Goal: Transaction & Acquisition: Obtain resource

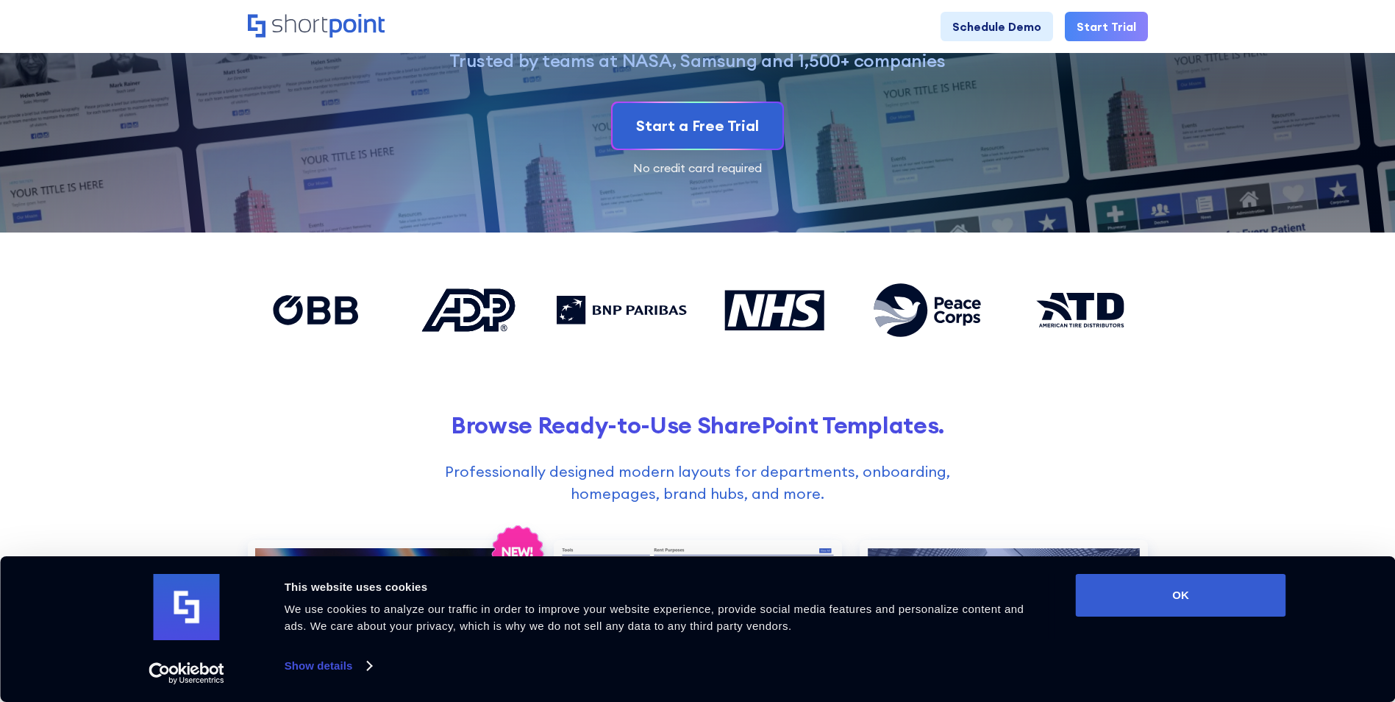
scroll to position [294, 0]
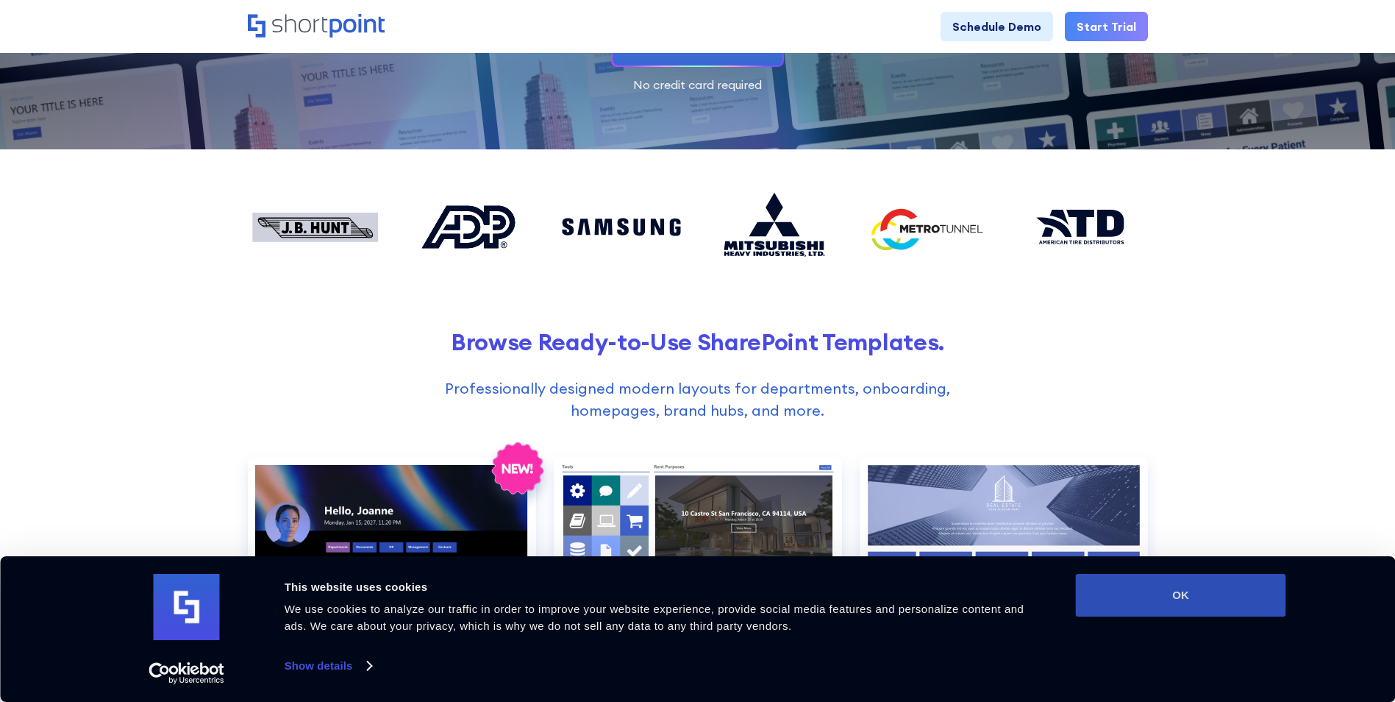
click at [1172, 604] on button "OK" at bounding box center [1181, 595] width 210 height 43
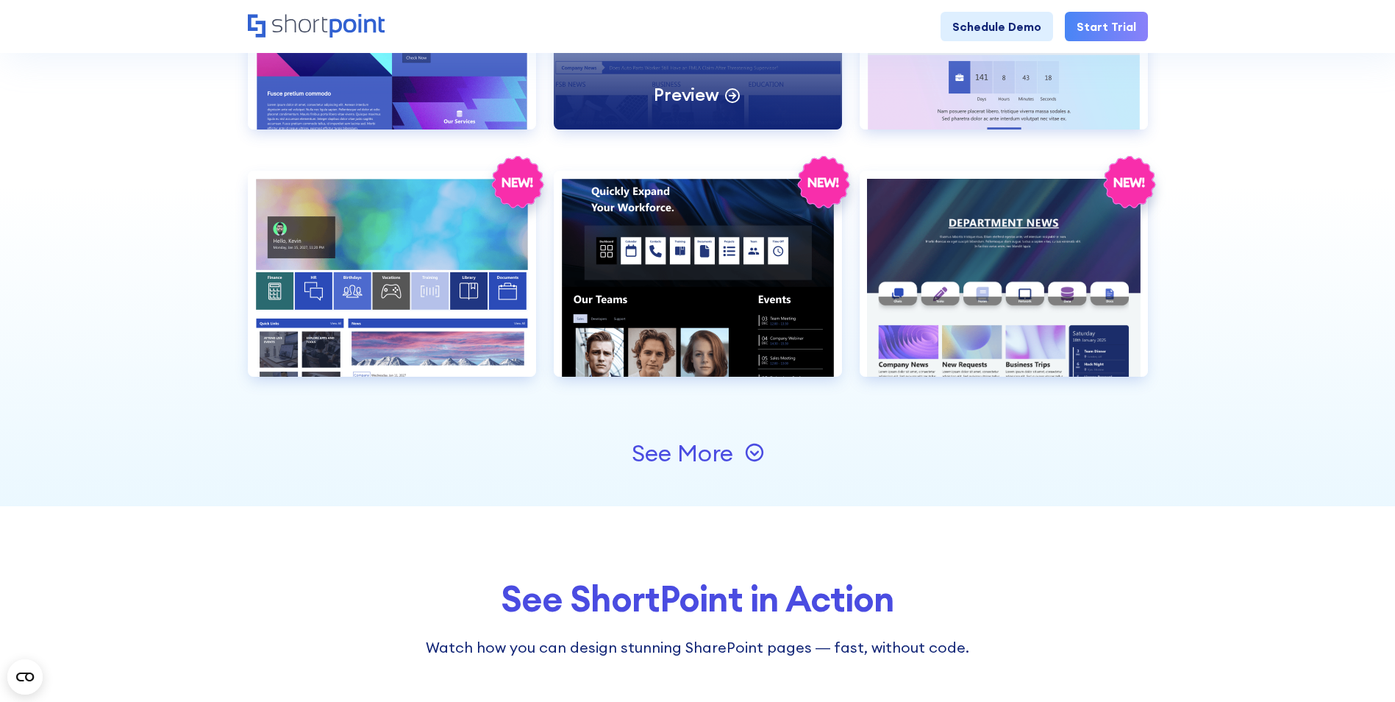
scroll to position [1618, 0]
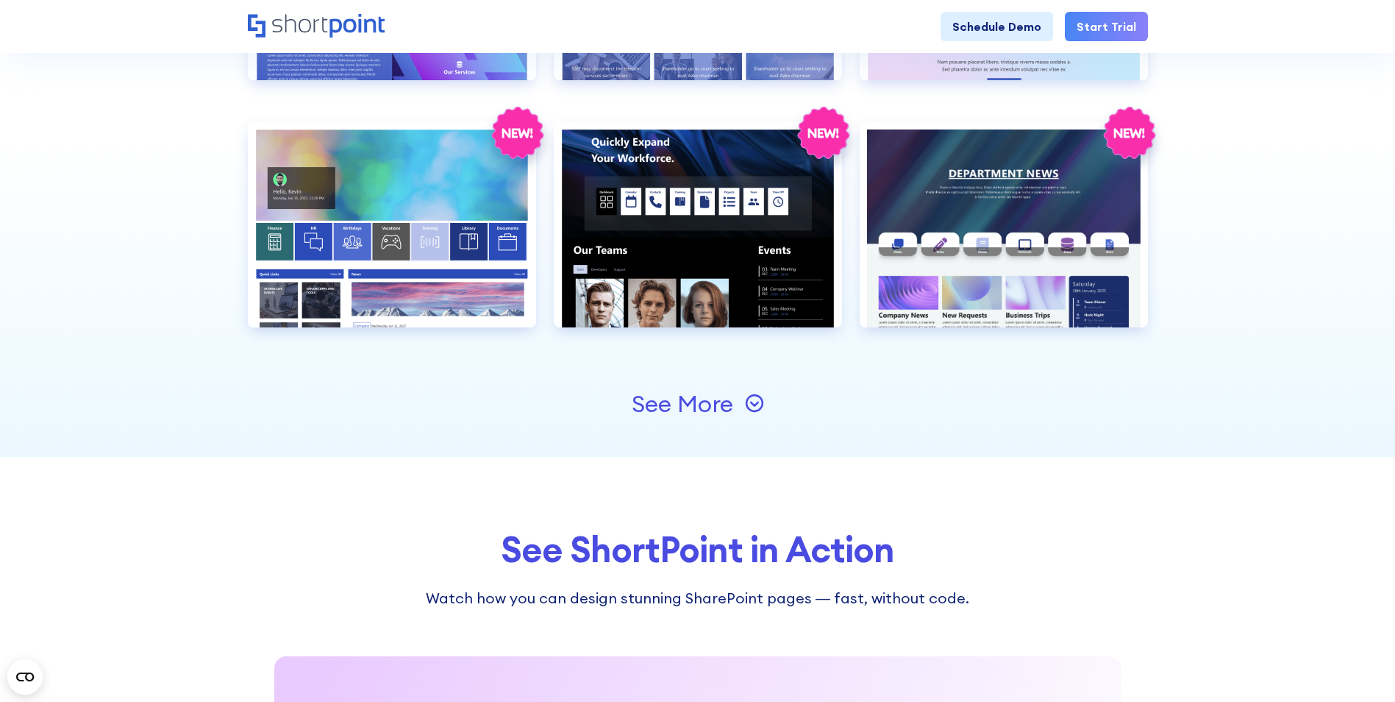
click at [760, 400] on icon at bounding box center [754, 402] width 19 height 19
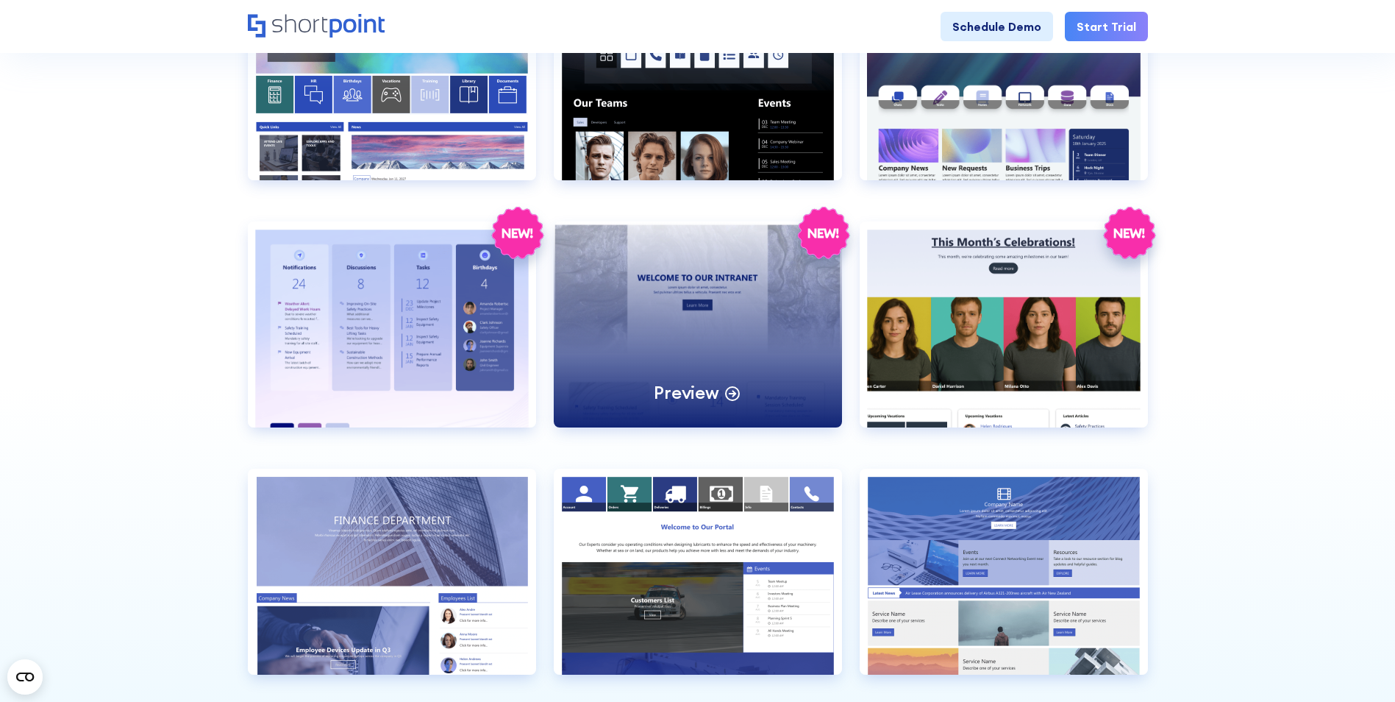
scroll to position [2059, 0]
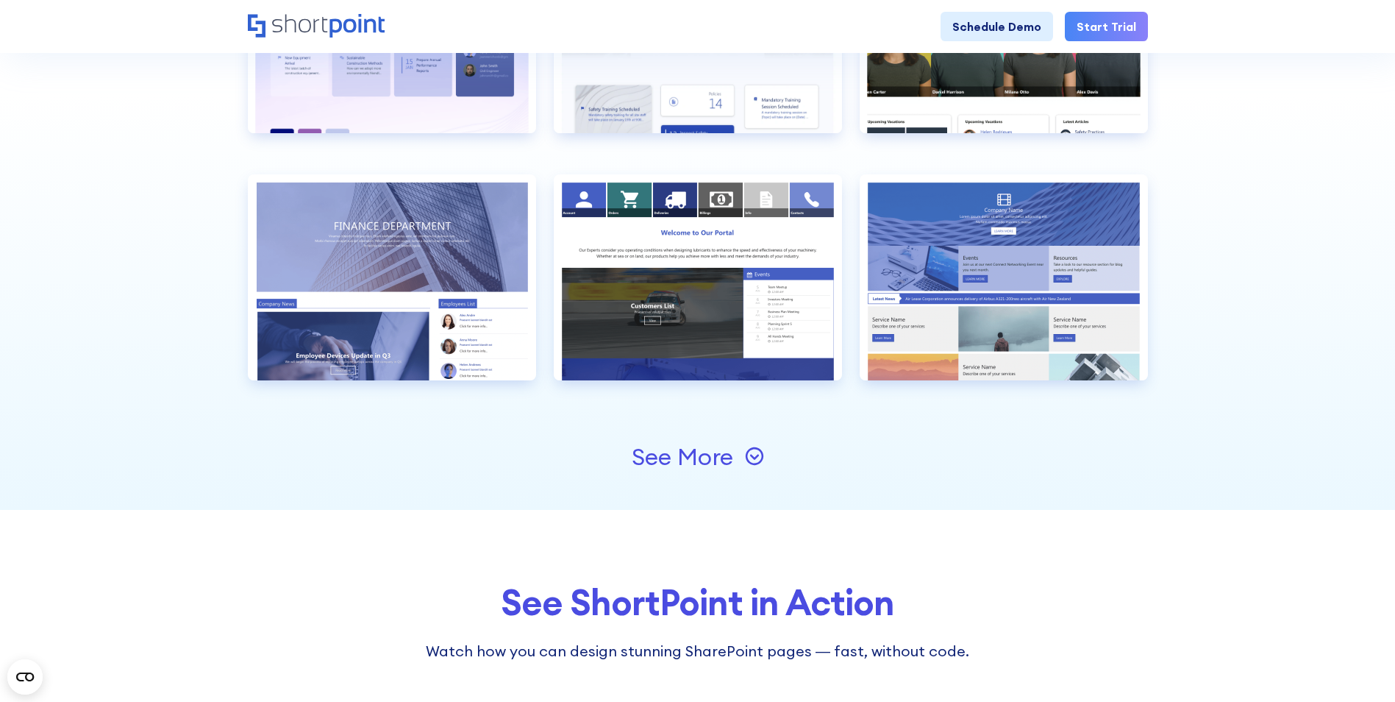
click at [760, 454] on icon at bounding box center [754, 455] width 19 height 19
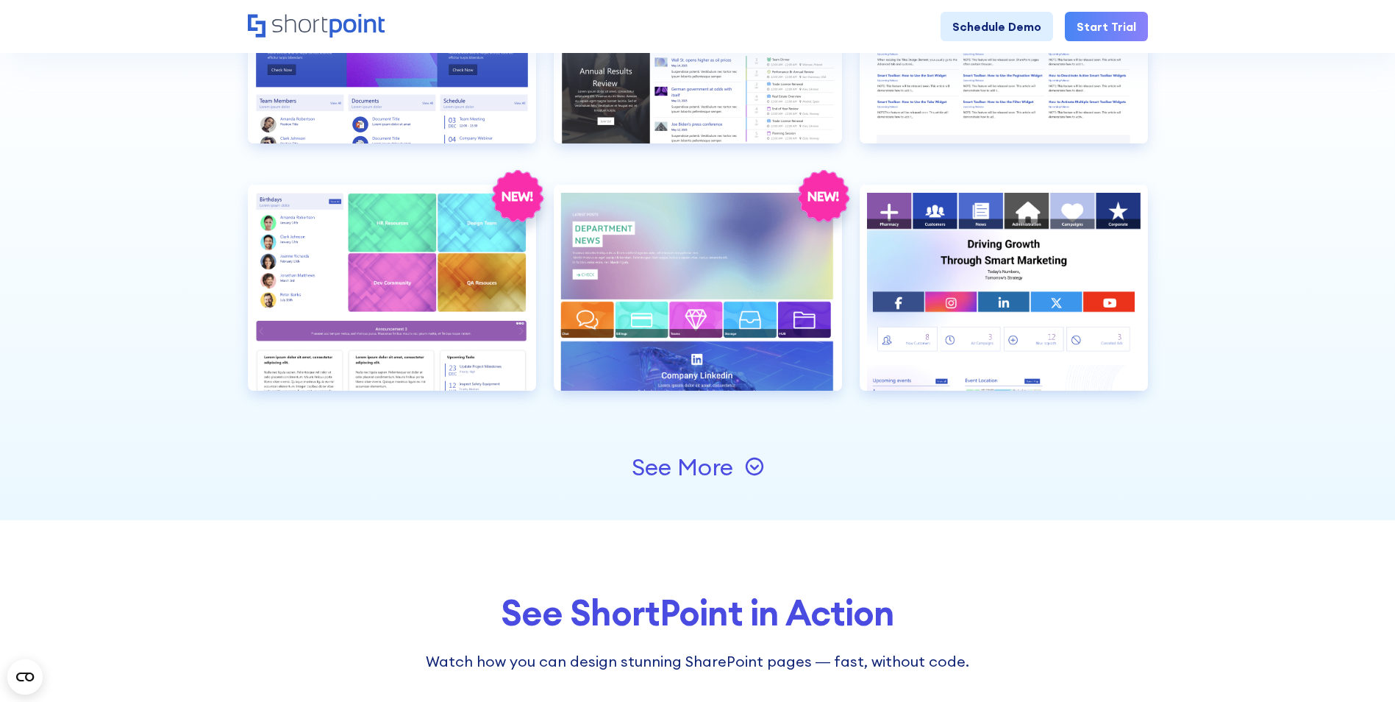
scroll to position [2574, 0]
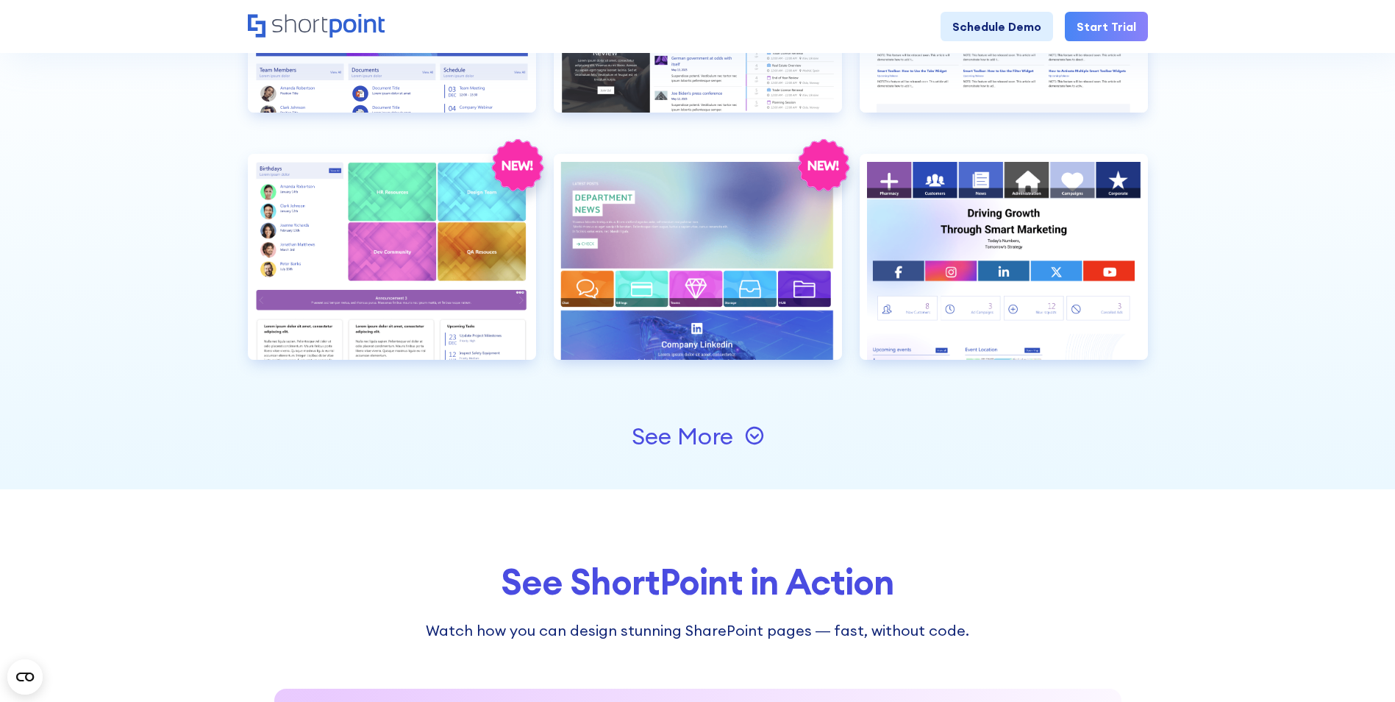
click at [758, 431] on icon at bounding box center [754, 435] width 19 height 19
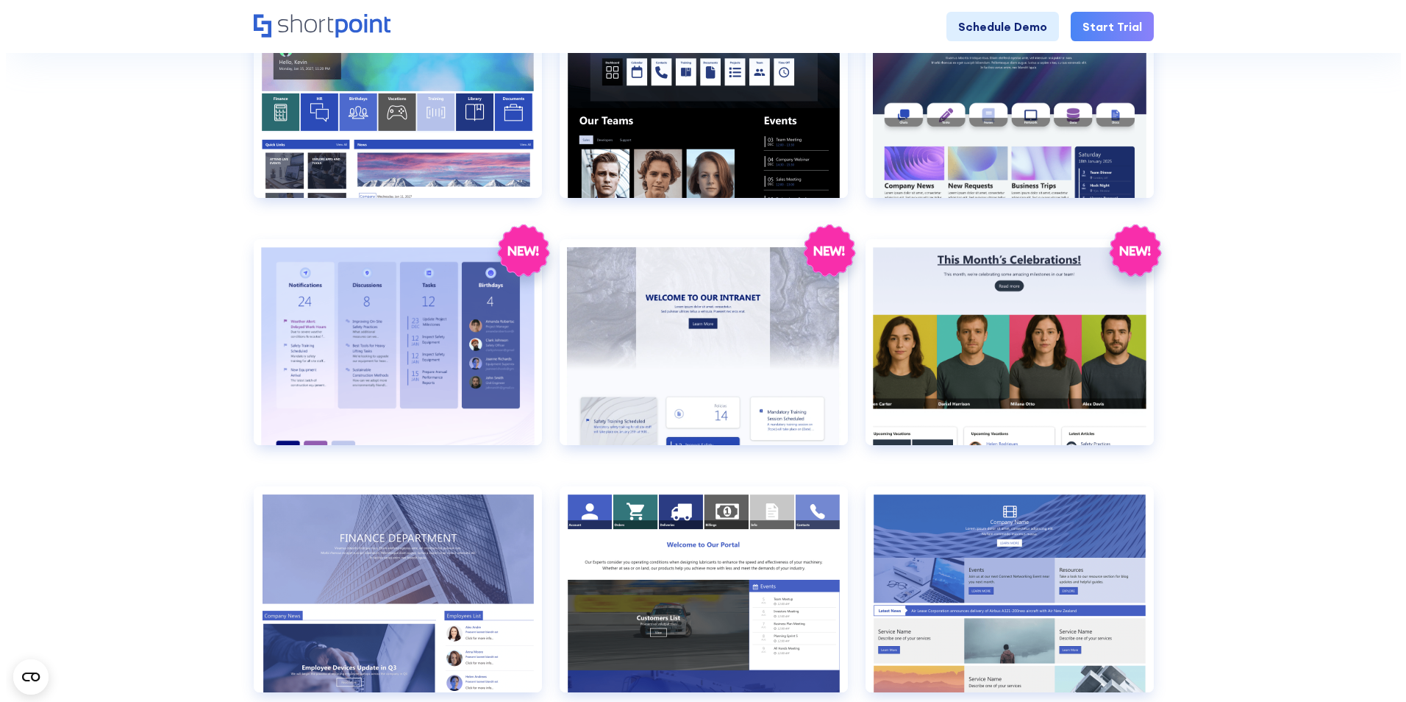
scroll to position [1912, 0]
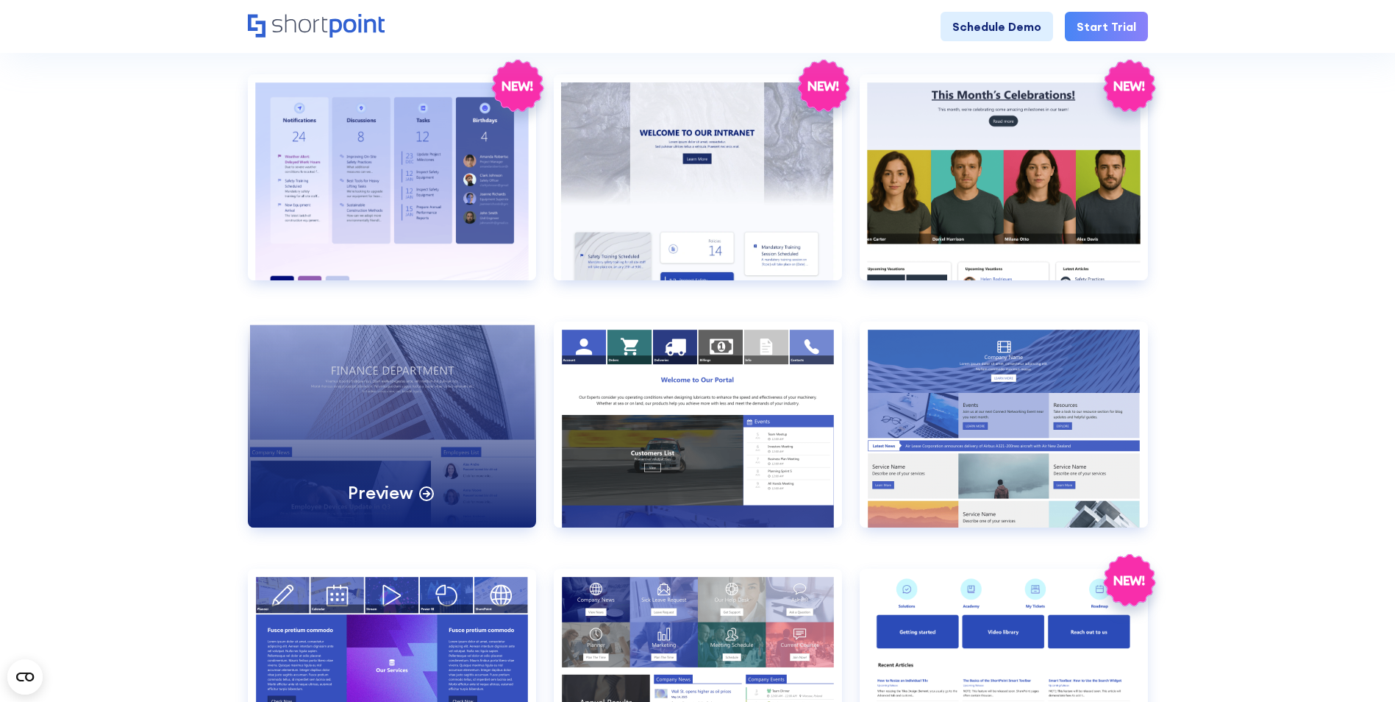
click at [365, 408] on div "Preview" at bounding box center [392, 424] width 288 height 206
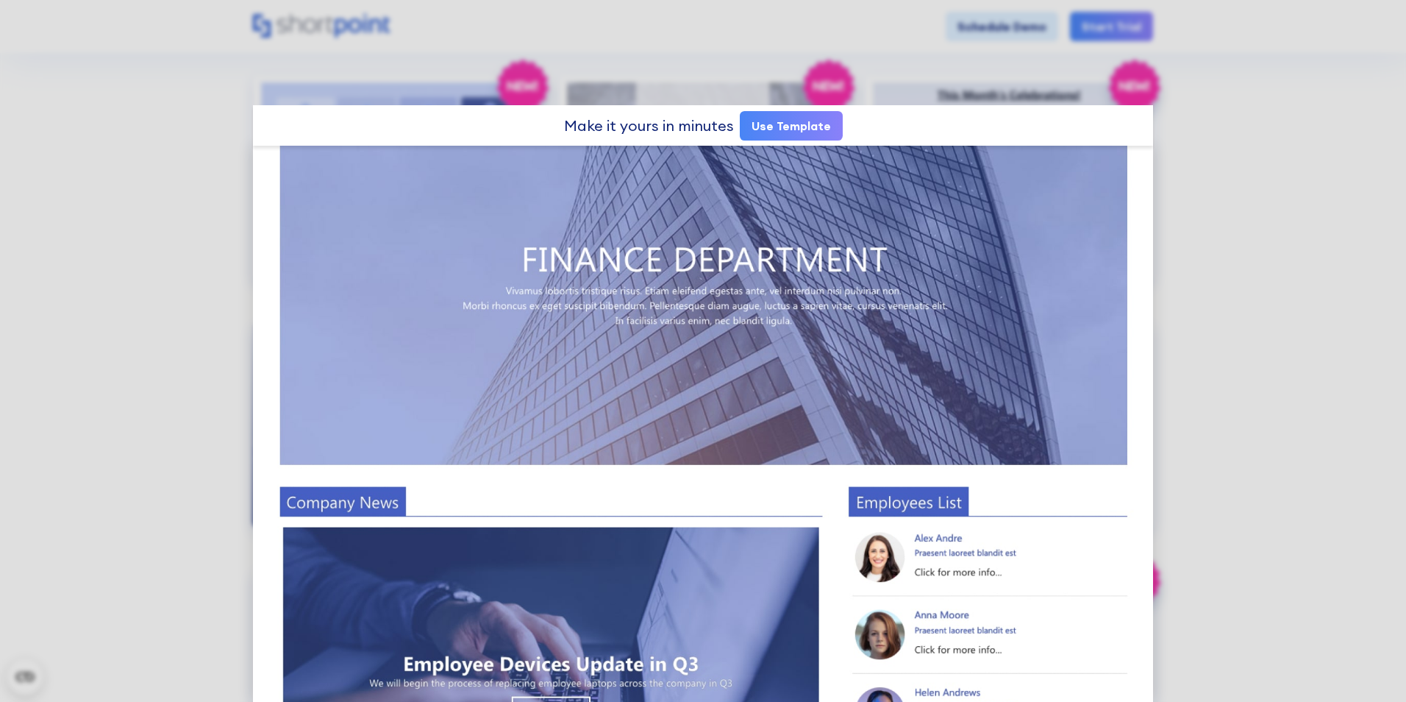
scroll to position [0, 0]
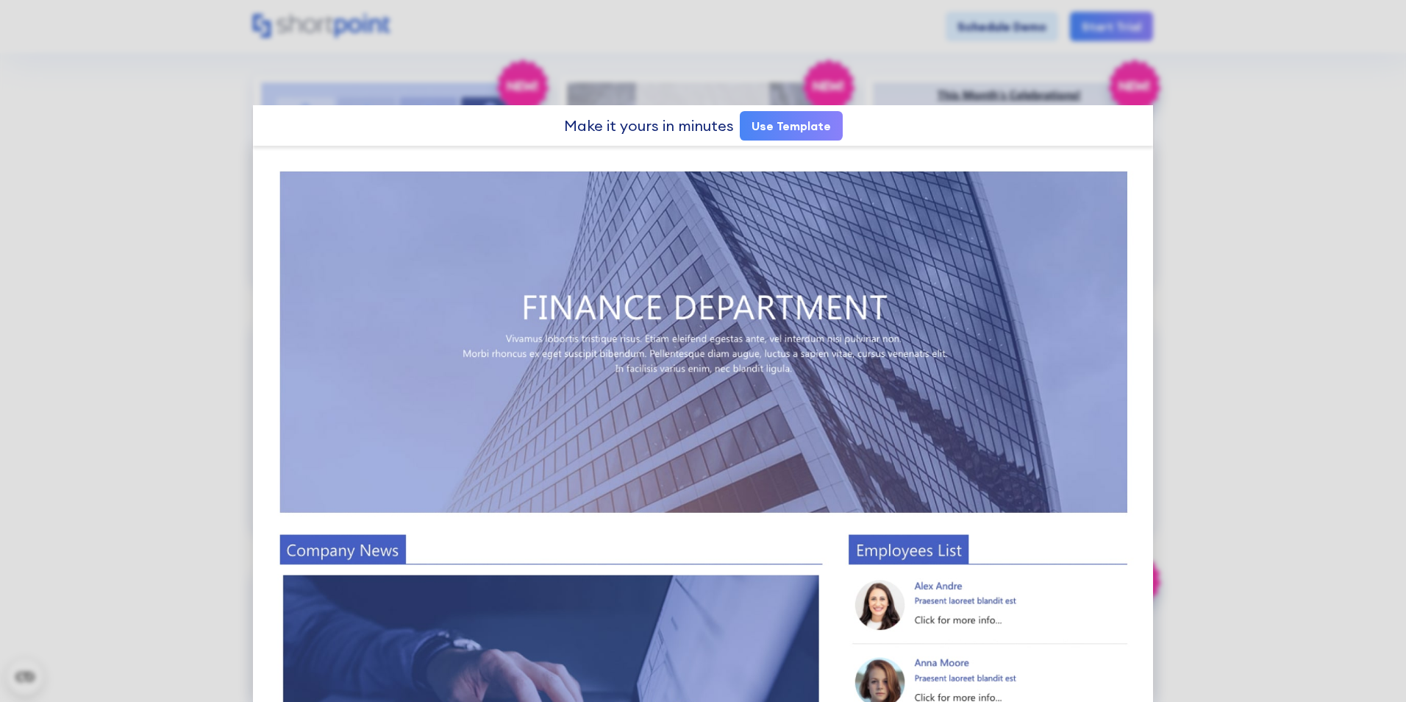
click at [783, 123] on link "Use Template" at bounding box center [791, 125] width 103 height 29
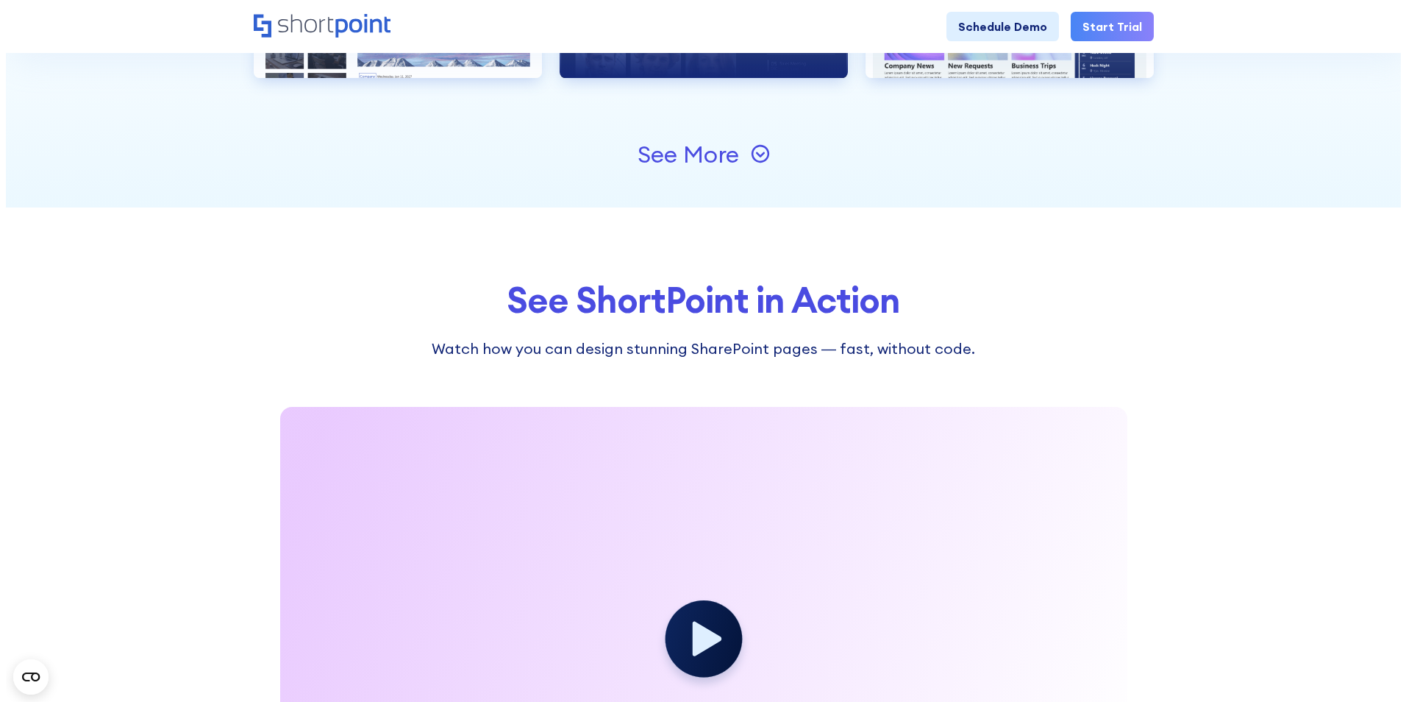
scroll to position [1912, 0]
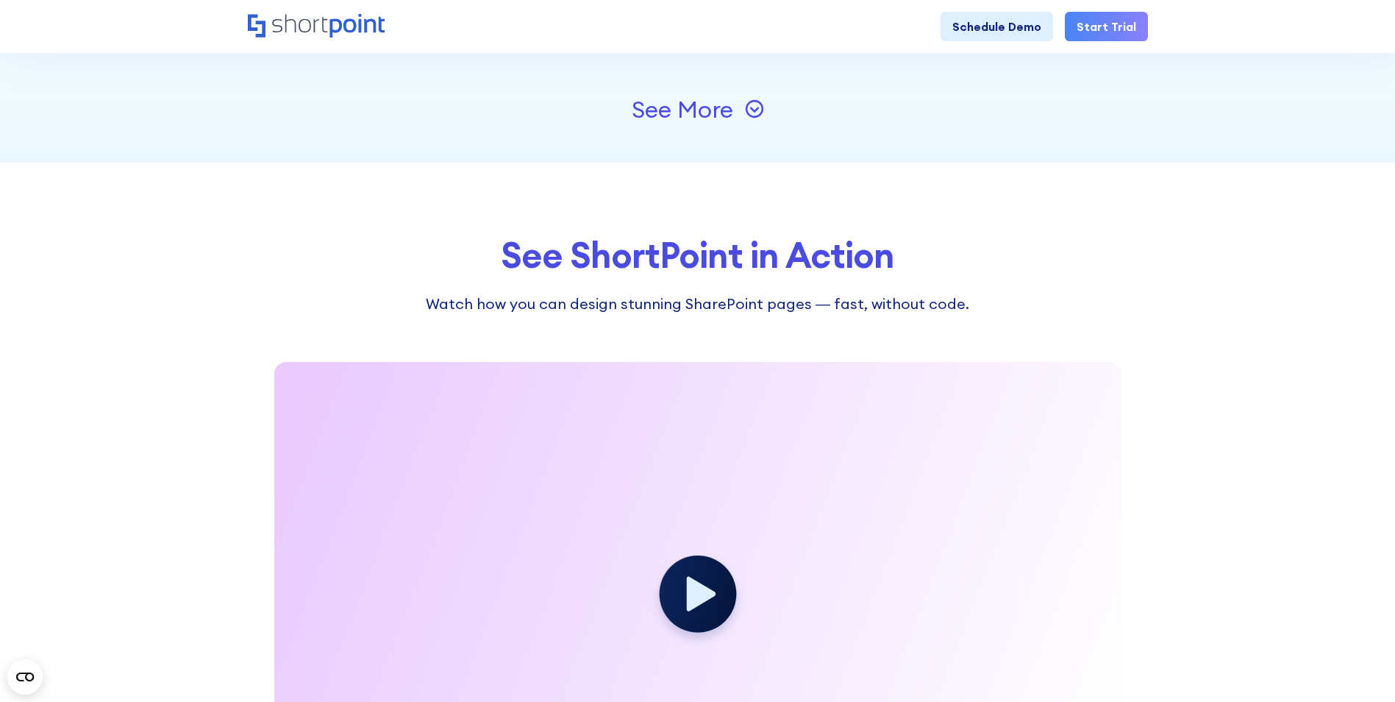
drag, startPoint x: 714, startPoint y: 113, endPoint x: 733, endPoint y: 118, distance: 20.0
click at [715, 115] on div "See More" at bounding box center [682, 110] width 101 height 24
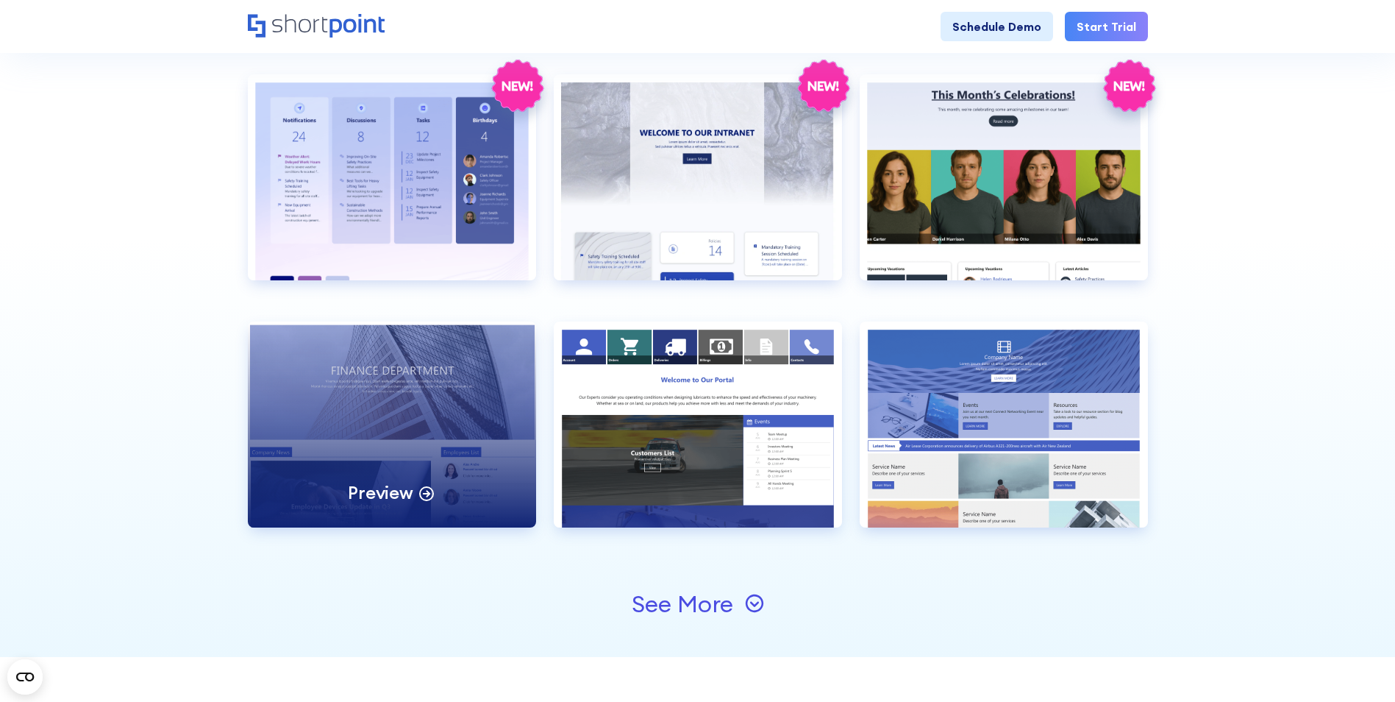
click at [334, 374] on div "Preview" at bounding box center [392, 424] width 288 height 206
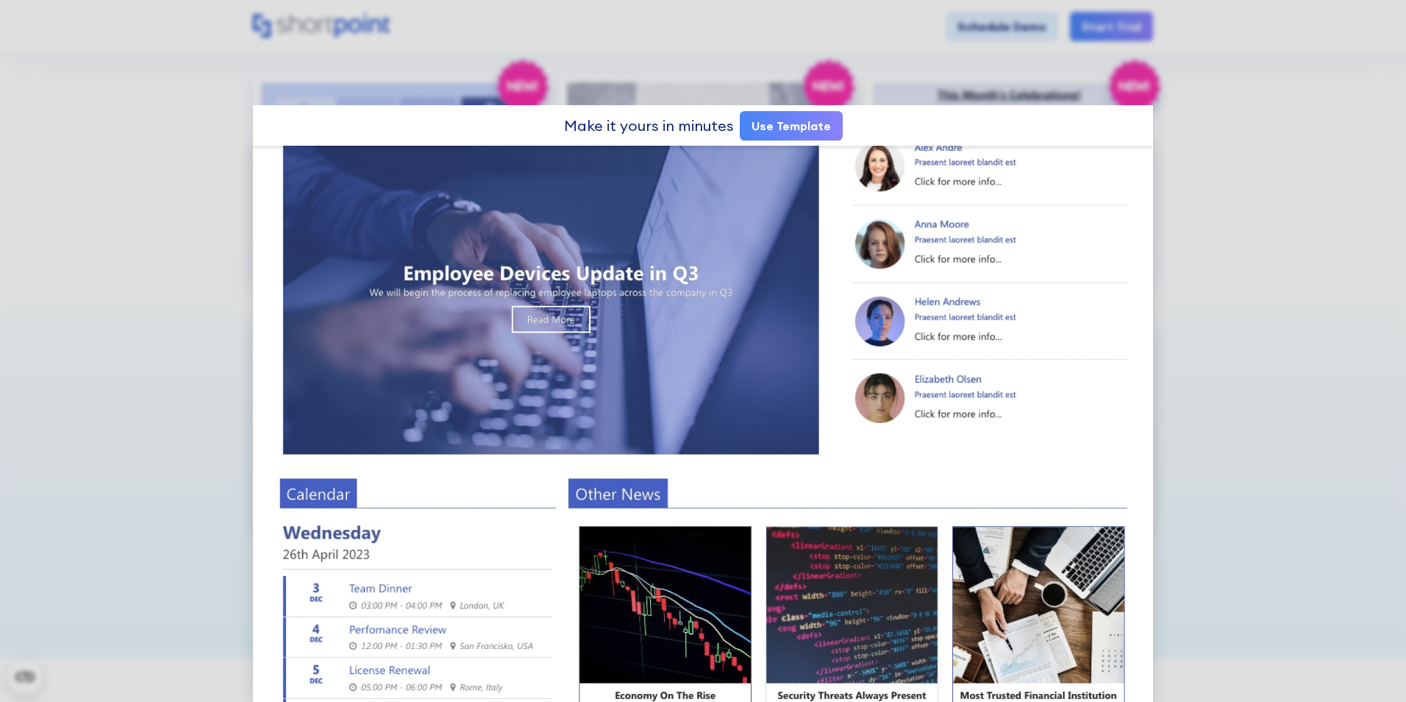
scroll to position [538, 0]
